Goal: Use online tool/utility: Use online tool/utility

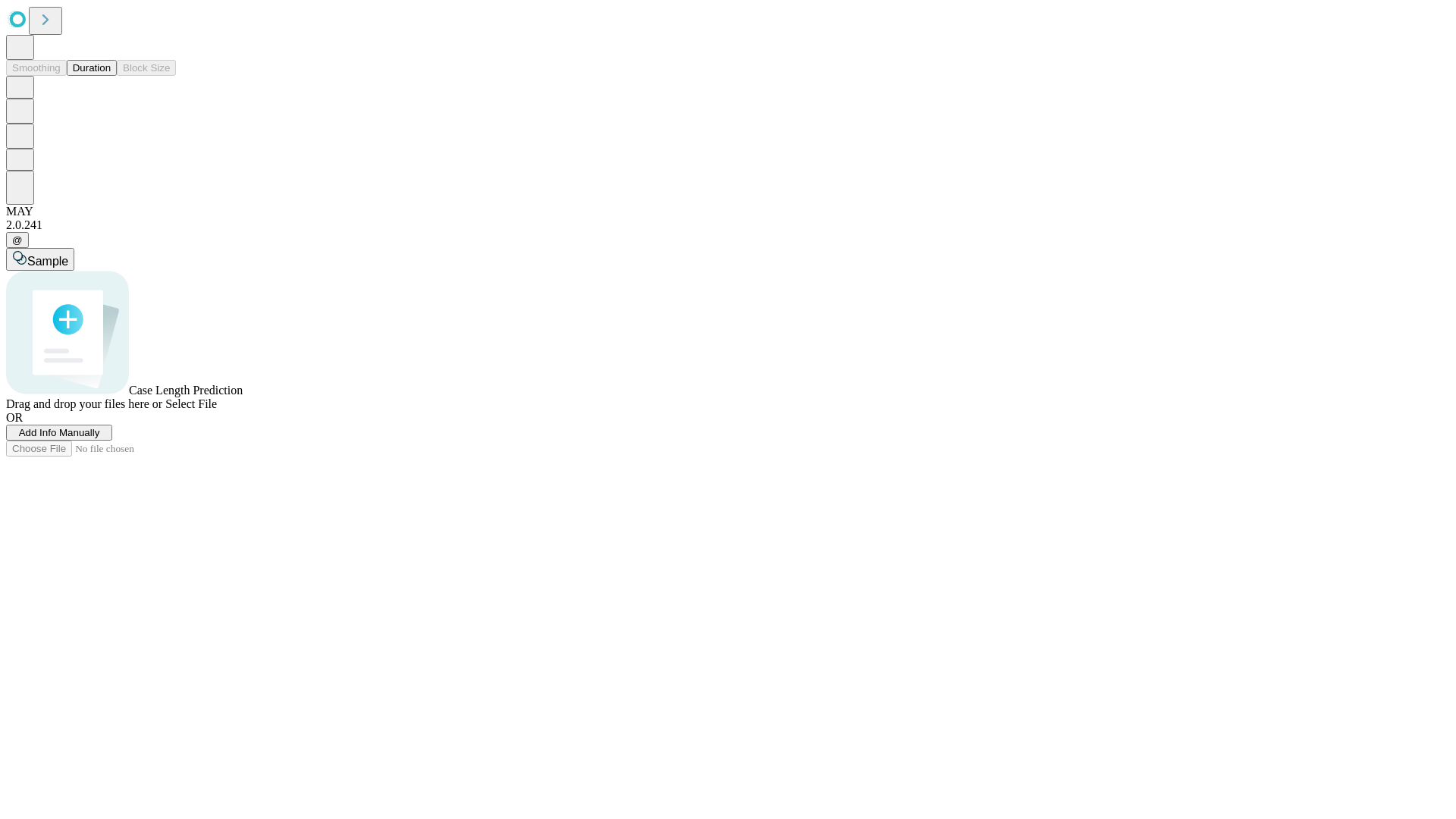
click at [111, 76] on button "Duration" at bounding box center [92, 68] width 50 height 16
click at [217, 410] on span "Select File" at bounding box center [190, 404] width 51 height 13
